Goal: Navigation & Orientation: Understand site structure

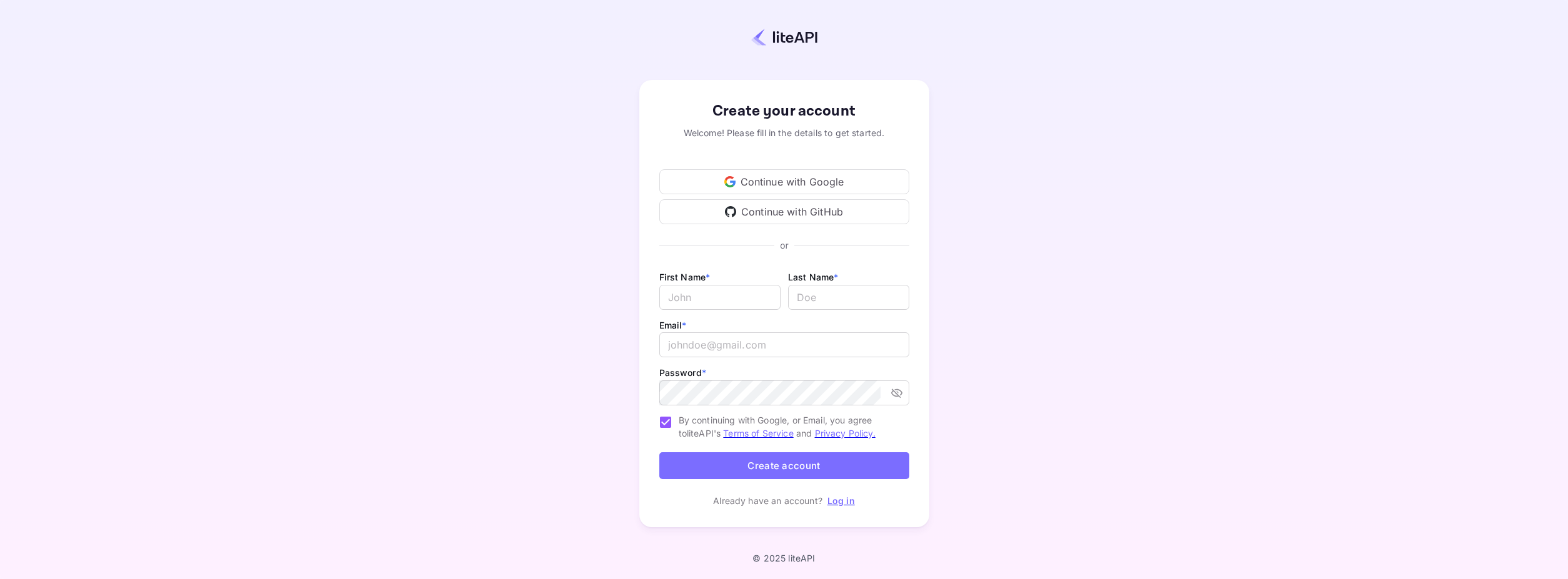
click at [748, 182] on div "Continue with Google" at bounding box center [785, 181] width 250 height 25
click at [700, 290] on input "Email *" at bounding box center [720, 297] width 121 height 25
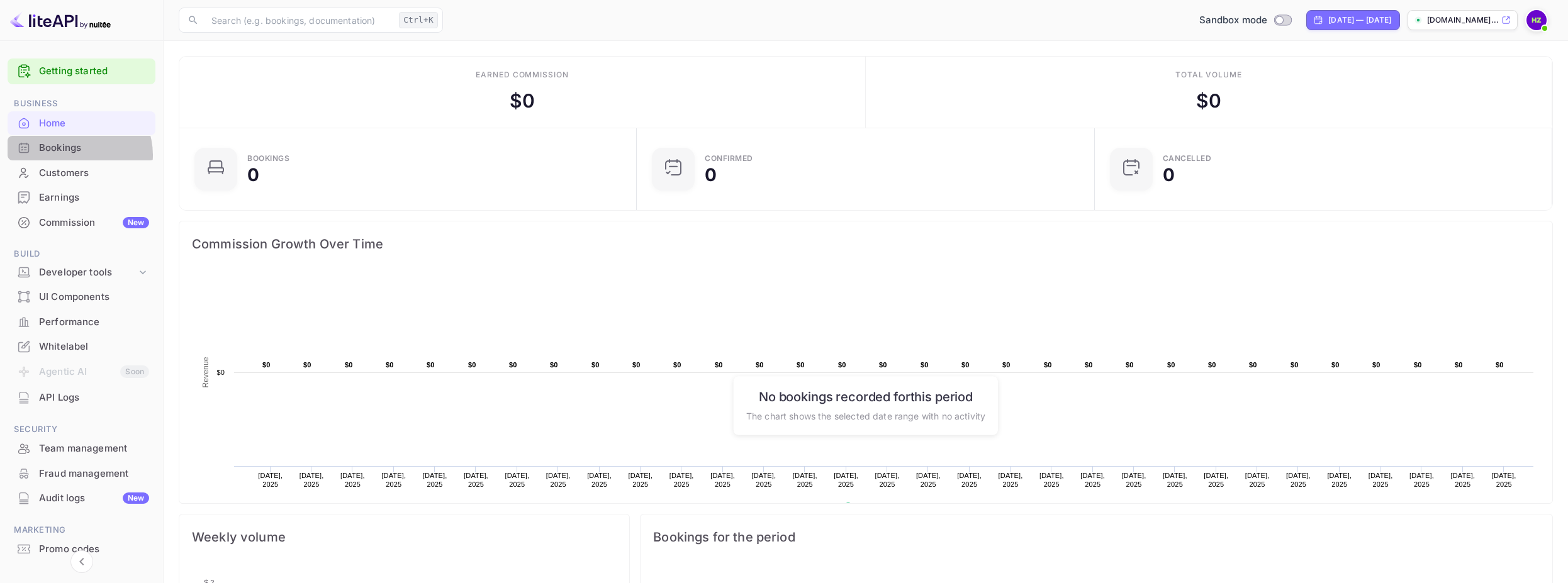
click at [79, 155] on div "Bookings" at bounding box center [93, 148] width 110 height 14
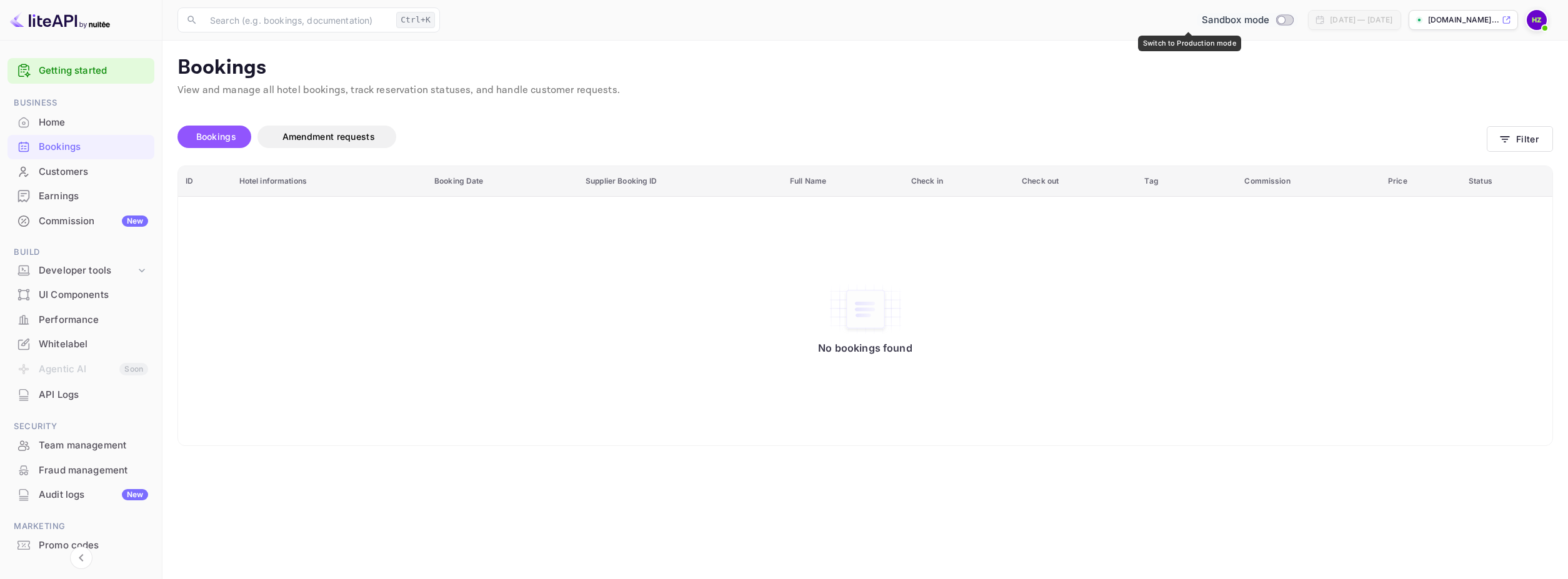
click at [1270, 19] on input "Switch to Production mode" at bounding box center [1282, 20] width 25 height 8
checkbox input "false"
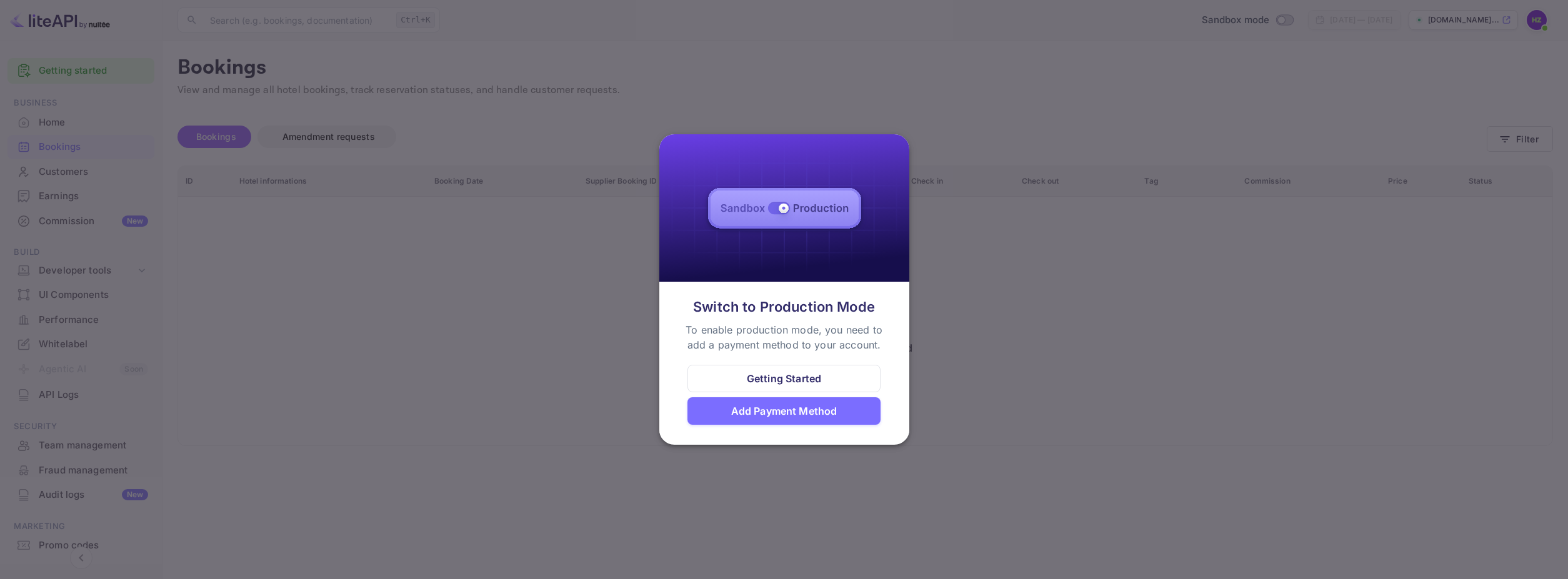
click at [1049, 108] on div at bounding box center [784, 289] width 1568 height 579
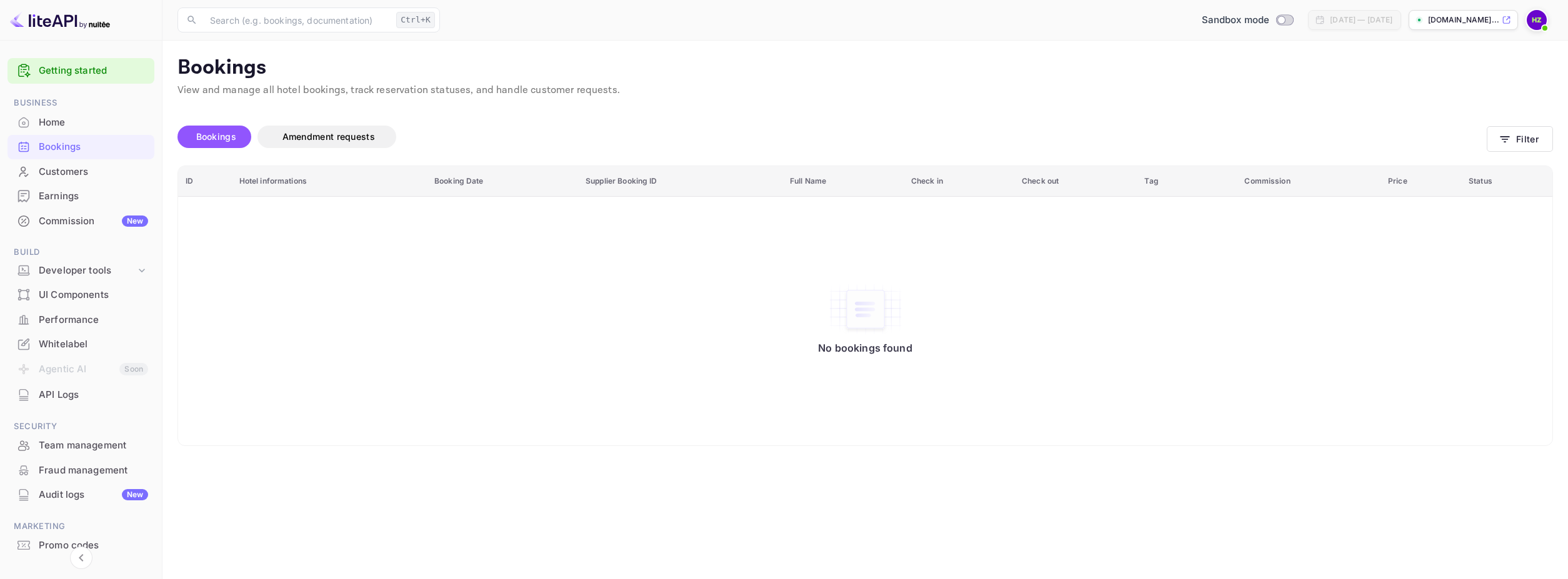
click at [68, 117] on div "Home" at bounding box center [93, 123] width 109 height 14
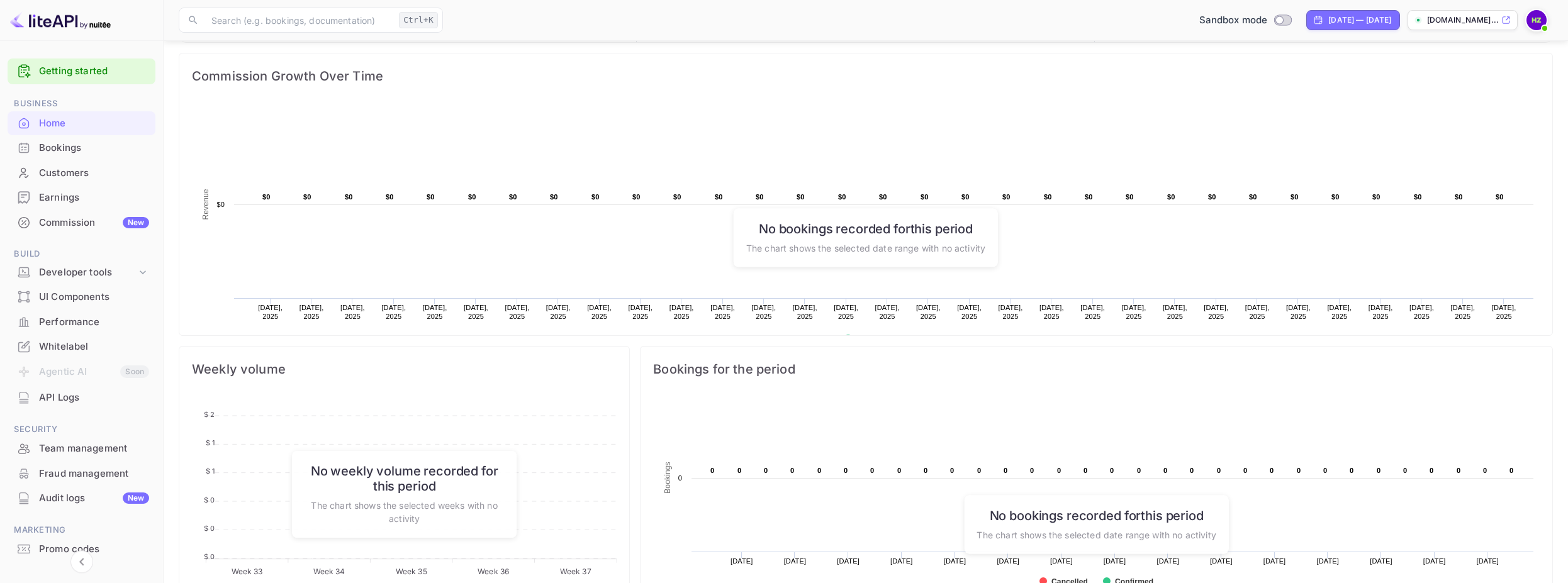
scroll to position [100, 0]
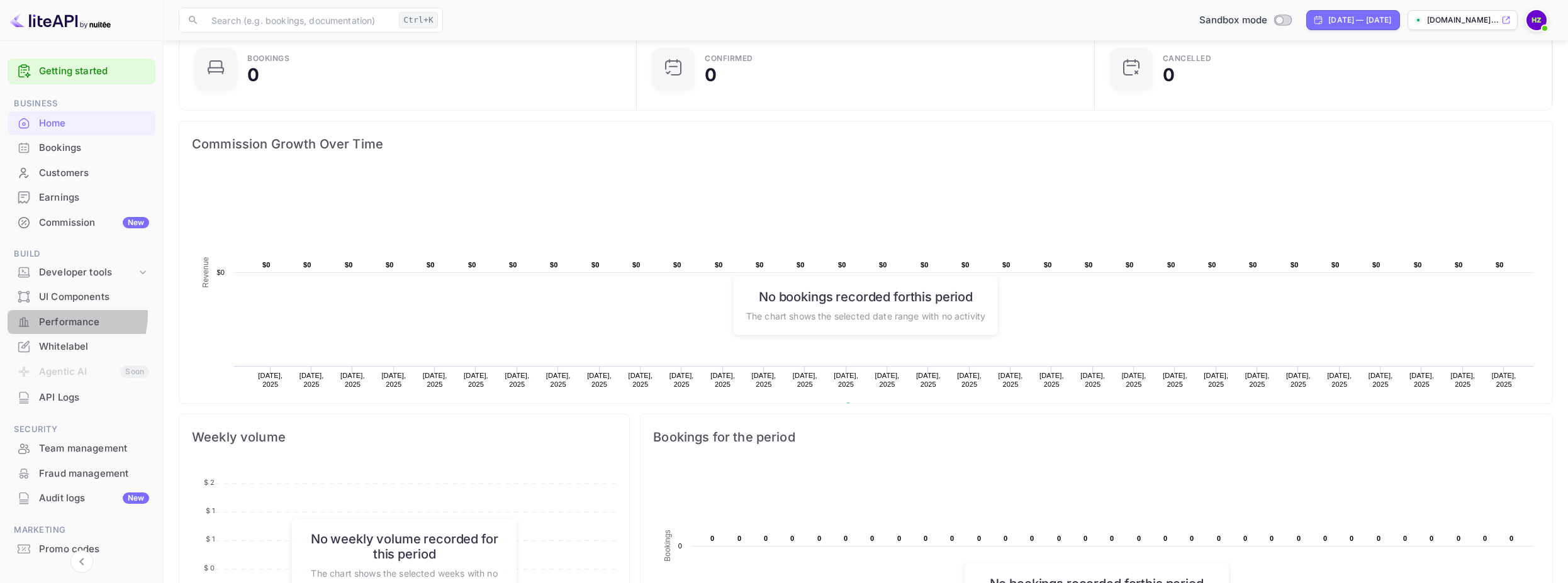
click at [64, 315] on div "Performance" at bounding box center [93, 322] width 110 height 14
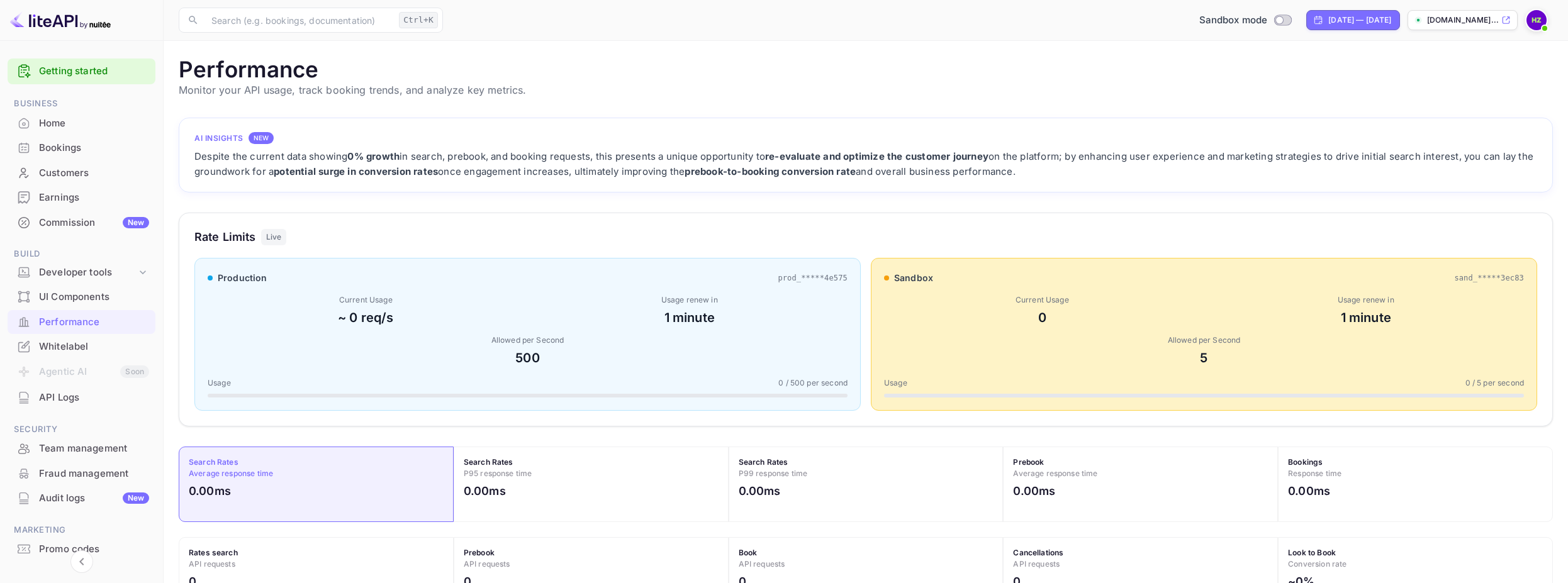
click at [77, 179] on div "Customers" at bounding box center [93, 173] width 110 height 14
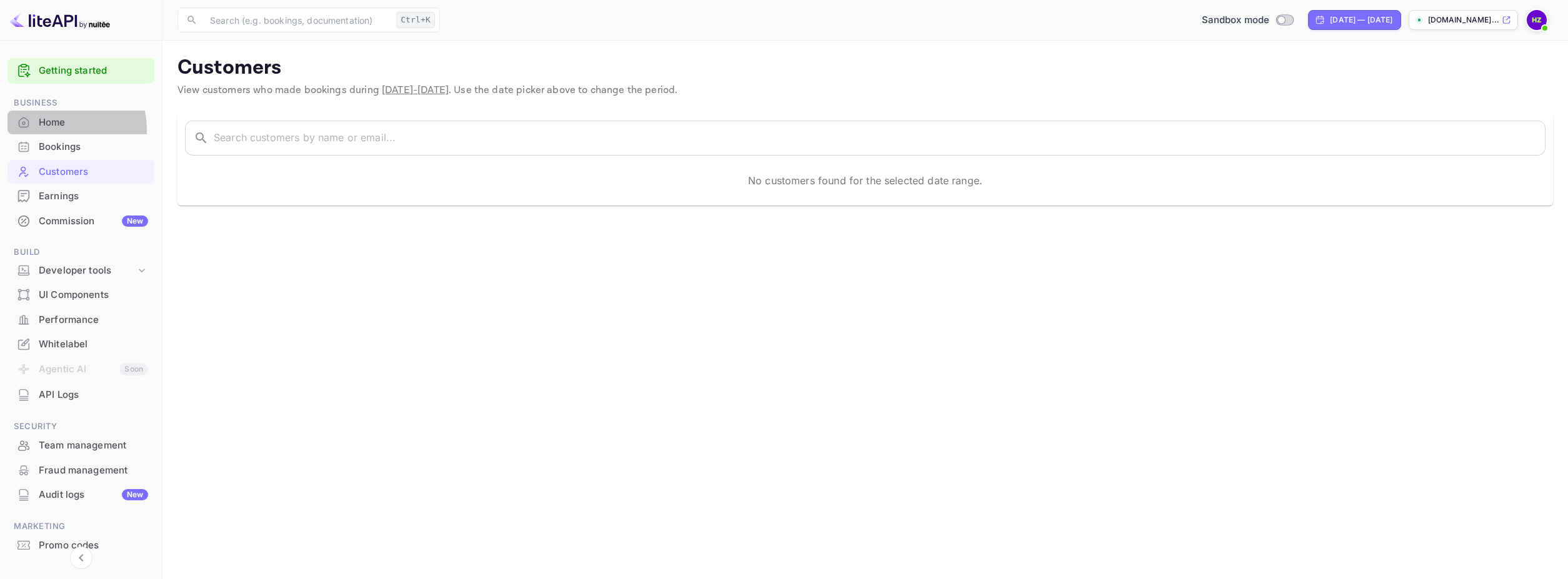
click at [57, 130] on div "Home" at bounding box center [81, 123] width 147 height 24
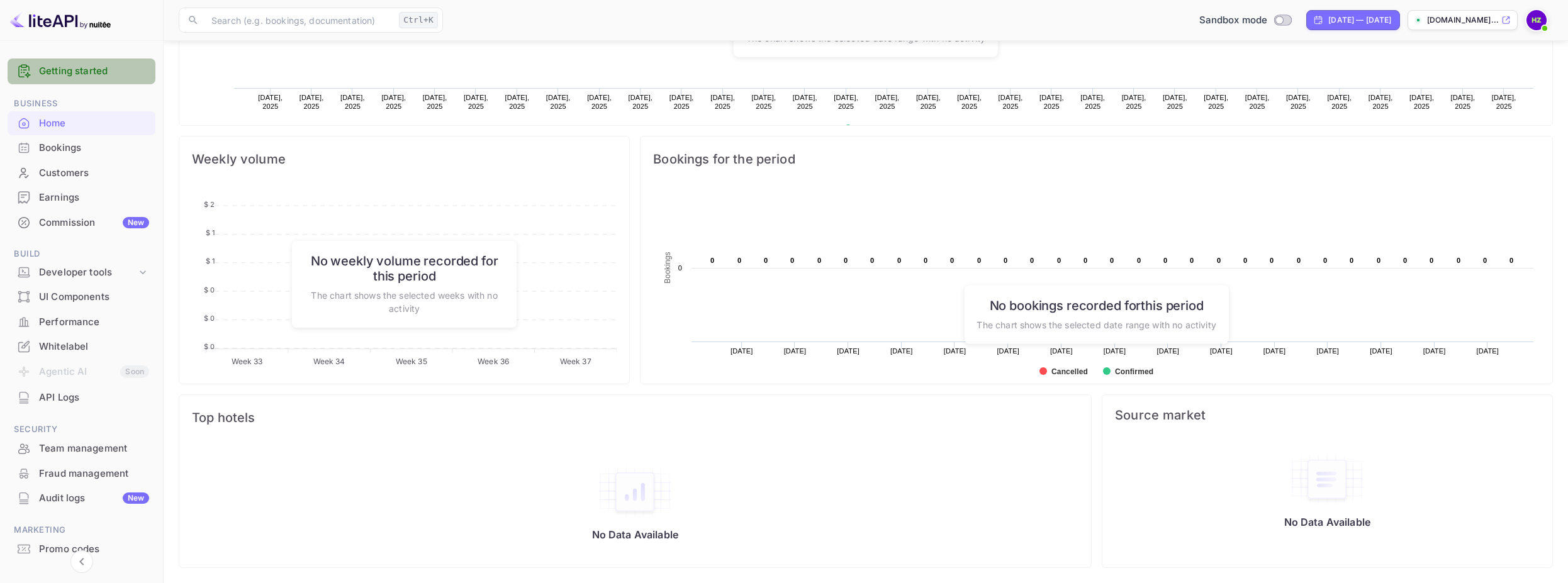
click at [86, 74] on link "Getting started" at bounding box center [93, 71] width 110 height 14
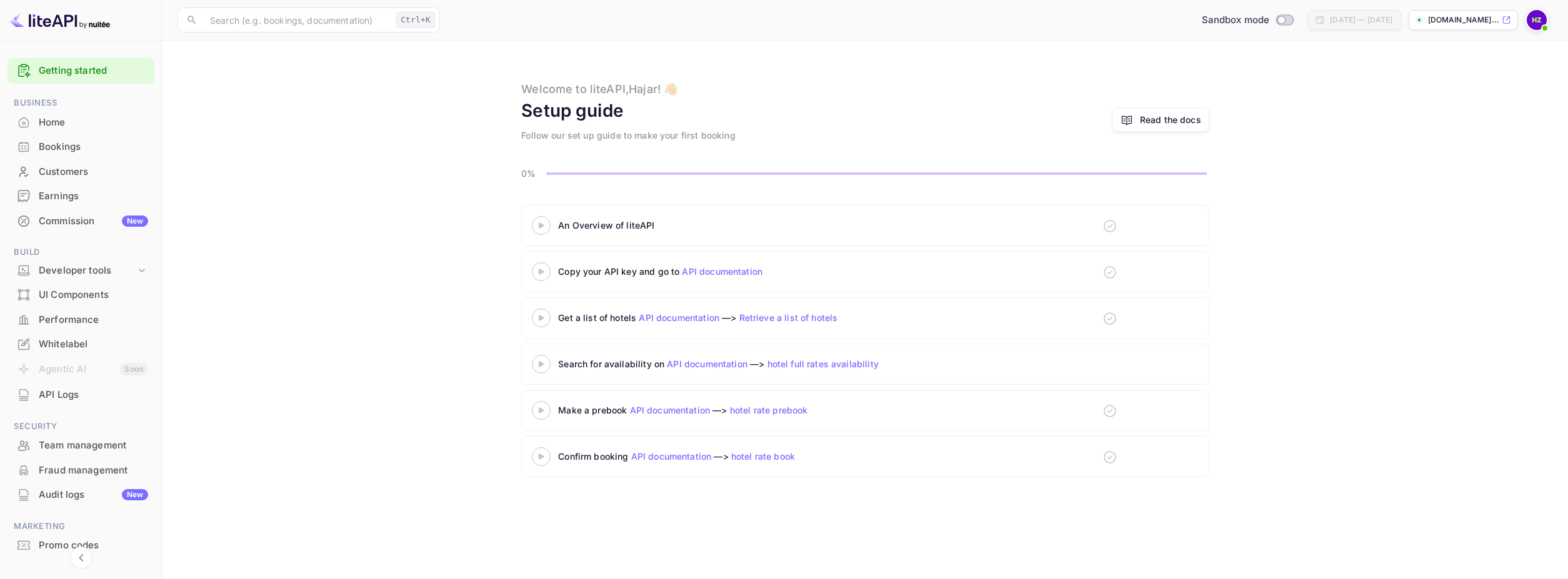
click at [543, 229] on icon at bounding box center [541, 225] width 44 height 6
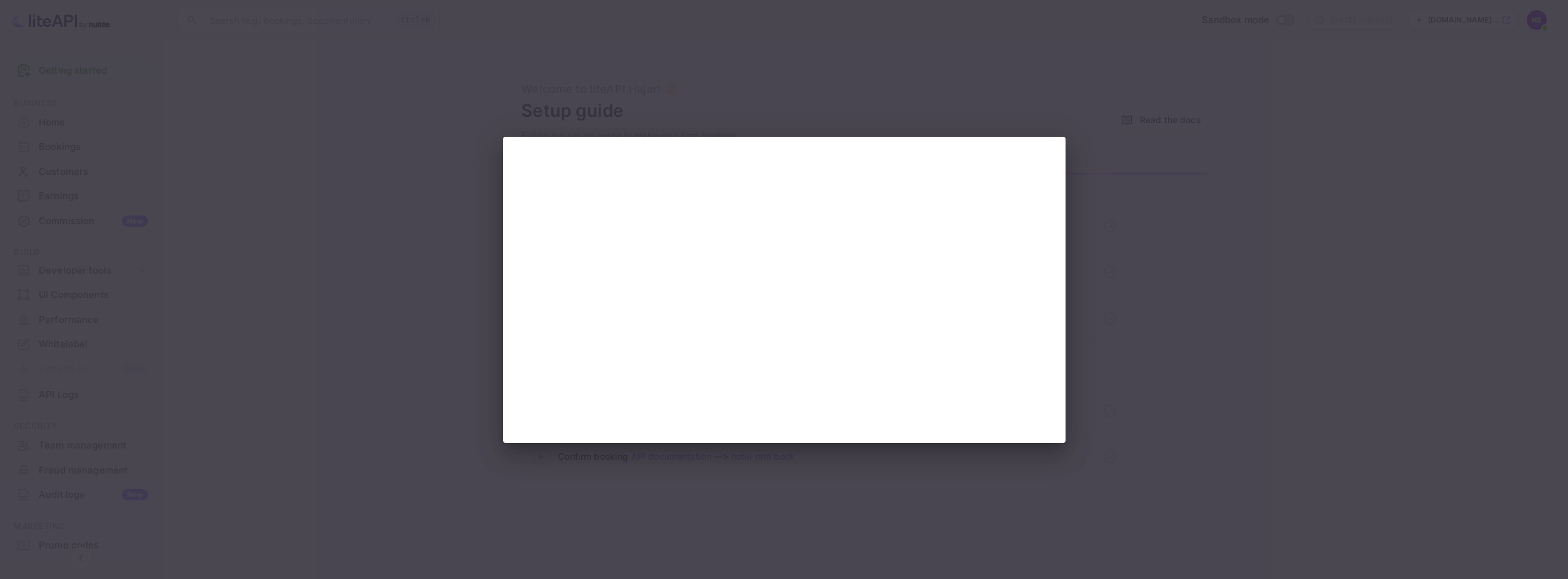
click at [1146, 208] on div at bounding box center [784, 289] width 1568 height 579
